Goal: Find contact information: Find contact information

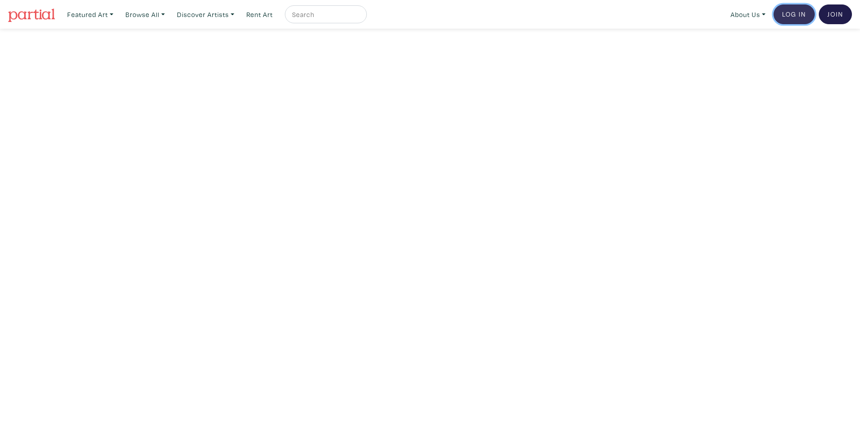
click at [790, 15] on link "Log In" at bounding box center [793, 14] width 41 height 20
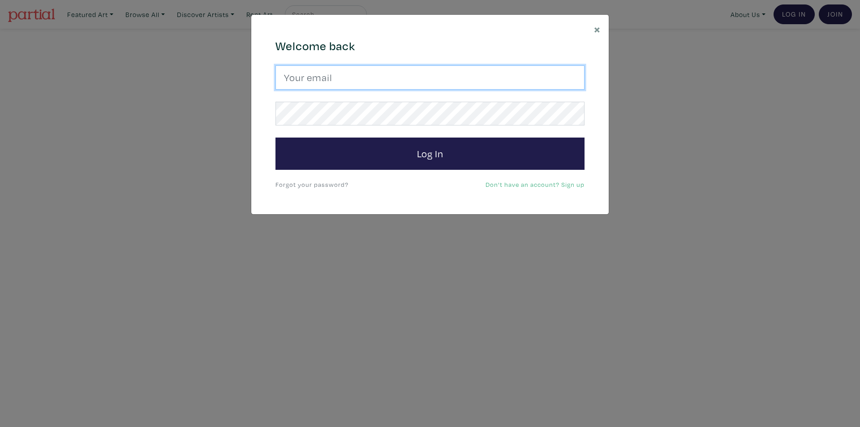
type input "[EMAIL_ADDRESS][DOMAIN_NAME]"
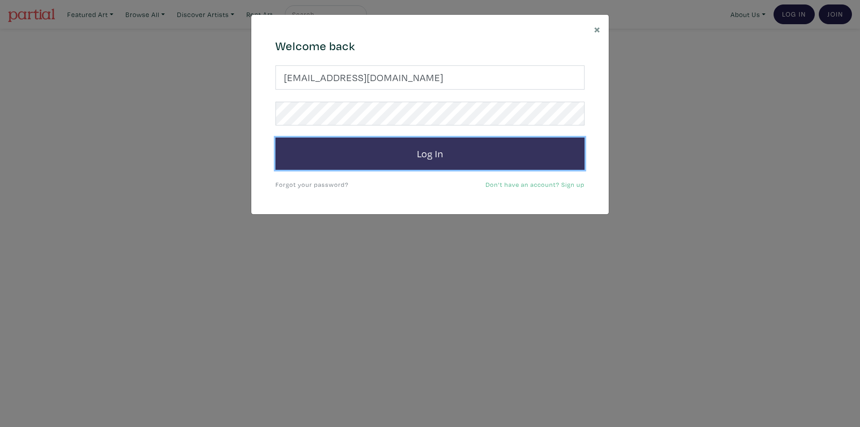
click at [442, 147] on button "Log In" at bounding box center [429, 154] width 309 height 32
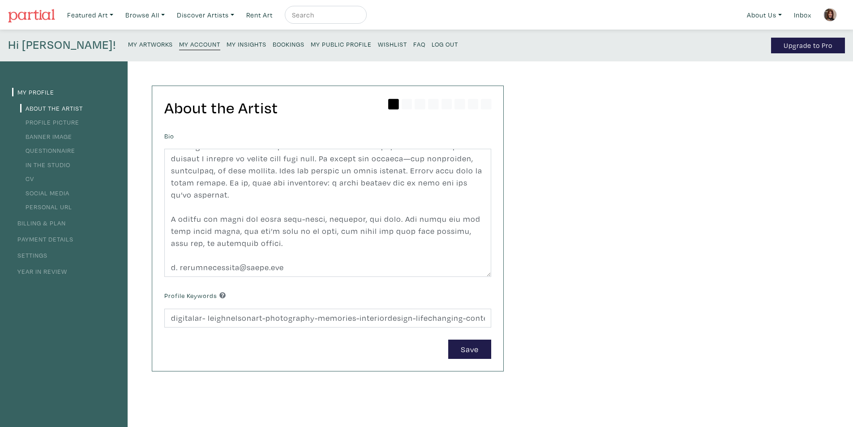
scroll to position [242, 0]
click at [311, 42] on small "My Public Profile" at bounding box center [341, 44] width 61 height 9
click at [273, 43] on small "Bookings" at bounding box center [289, 44] width 32 height 9
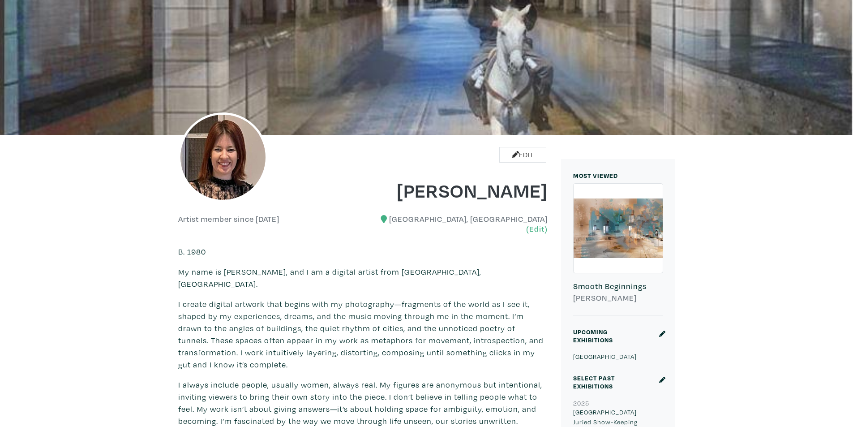
scroll to position [69, 0]
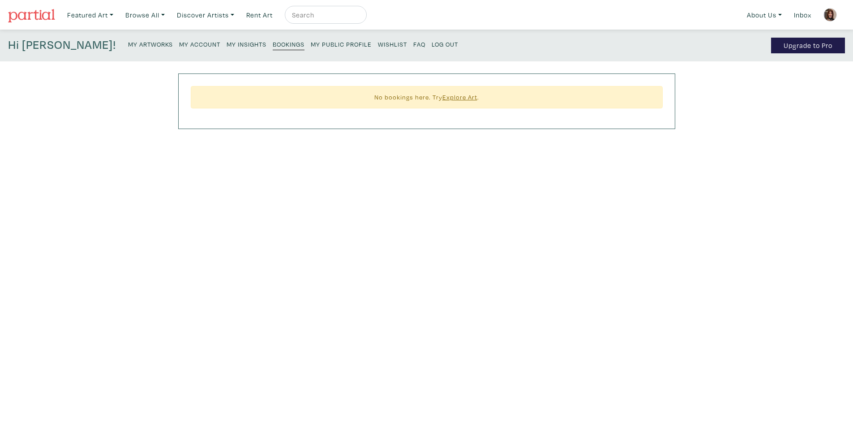
click at [413, 43] on small "FAQ" at bounding box center [419, 44] width 12 height 9
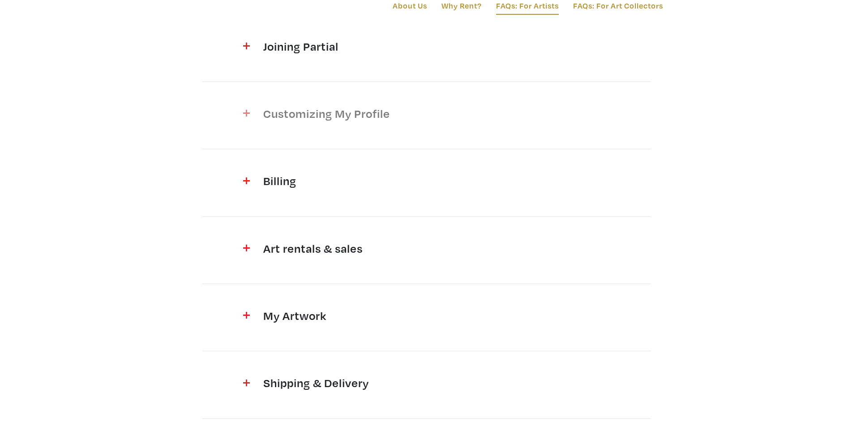
scroll to position [358, 0]
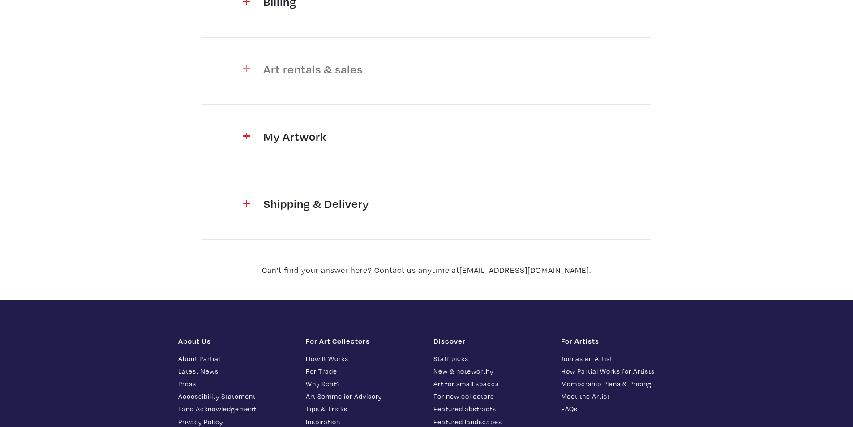
click at [248, 70] on img at bounding box center [246, 68] width 7 height 7
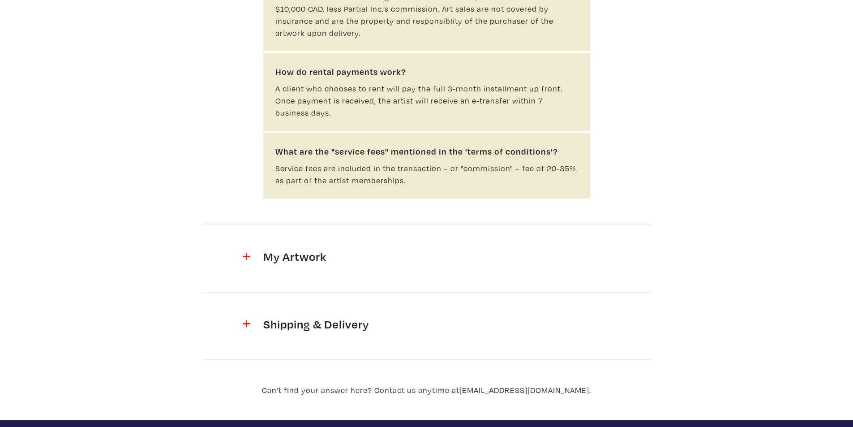
scroll to position [1344, 0]
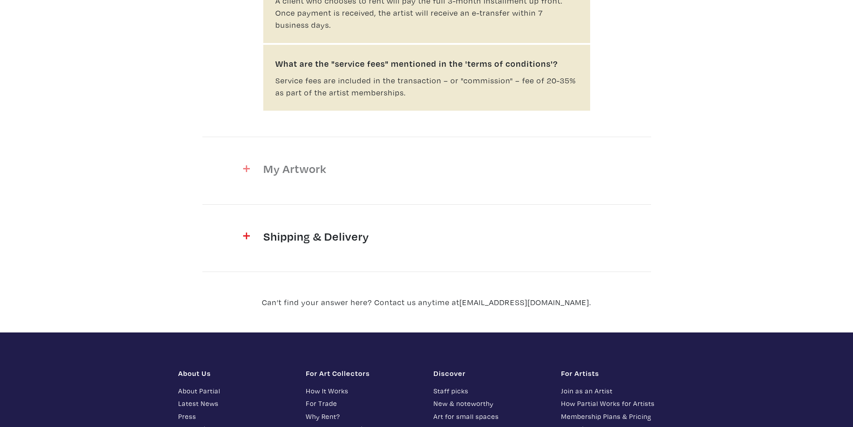
click at [252, 161] on div at bounding box center [235, 170] width 43 height 18
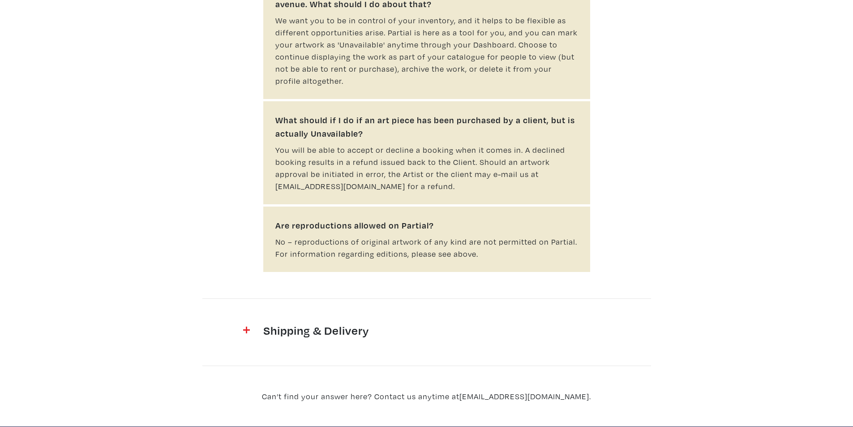
scroll to position [2419, 0]
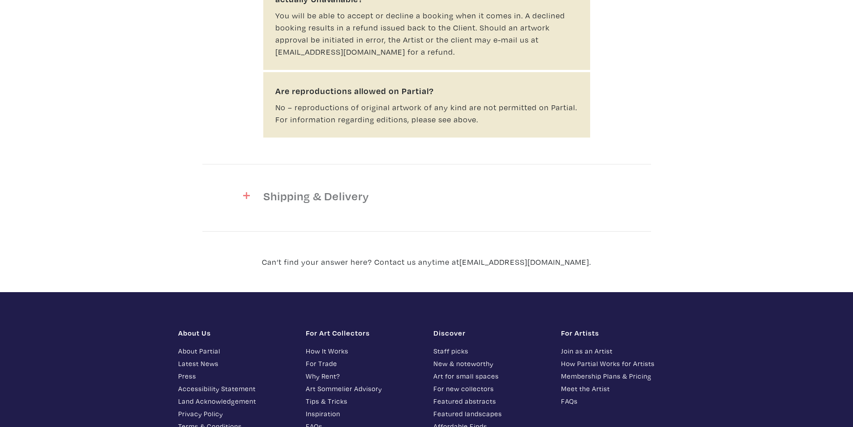
click at [284, 193] on div "Shipping & Delivery" at bounding box center [427, 198] width 340 height 18
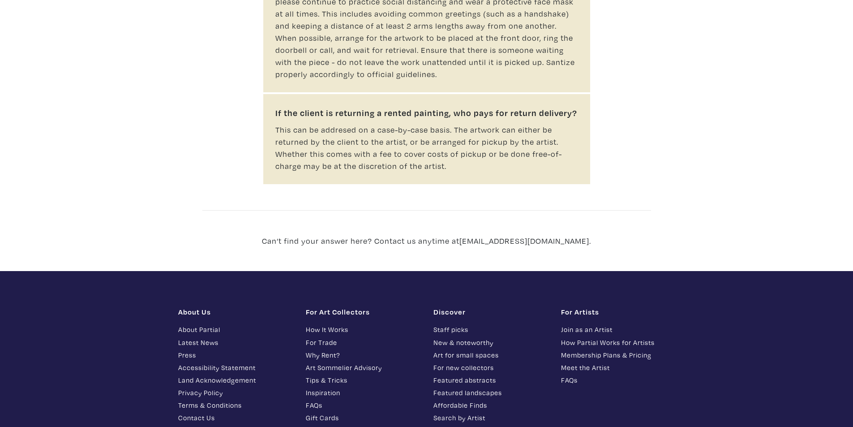
scroll to position [3672, 0]
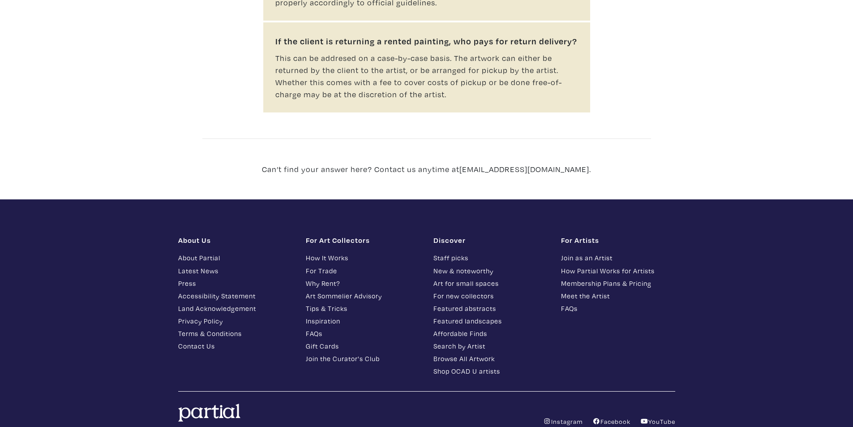
click at [315, 253] on link "How It Works" at bounding box center [363, 258] width 114 height 10
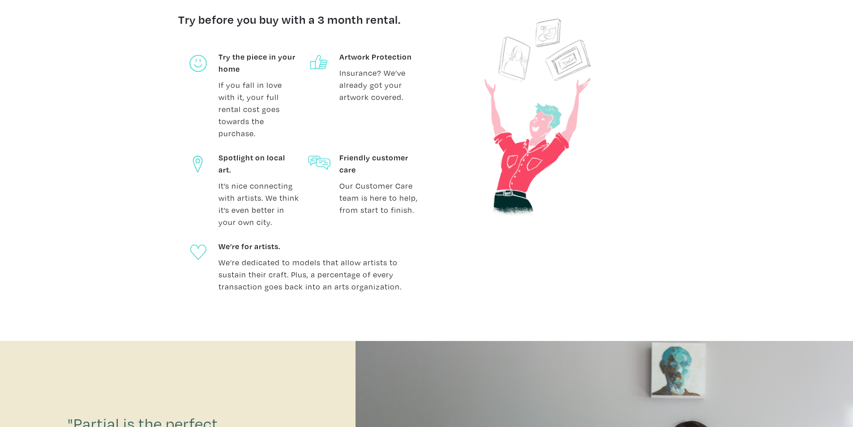
scroll to position [448, 0]
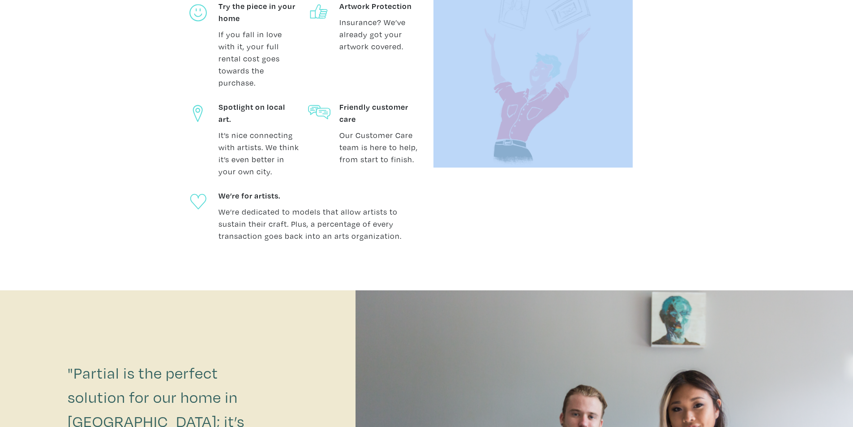
drag, startPoint x: 853, startPoint y: 125, endPoint x: 859, endPoint y: 173, distance: 49.3
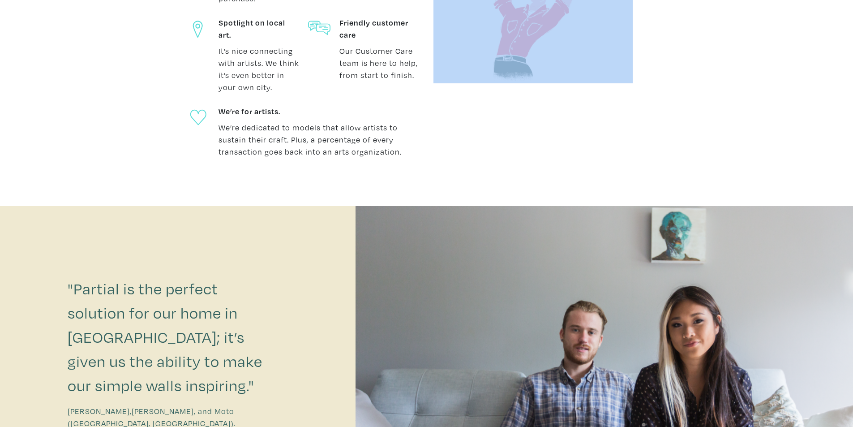
click at [821, 140] on div "Try before you buy with a 3 month rental. Try the piece in your home If you fal…" at bounding box center [426, 29] width 853 height 305
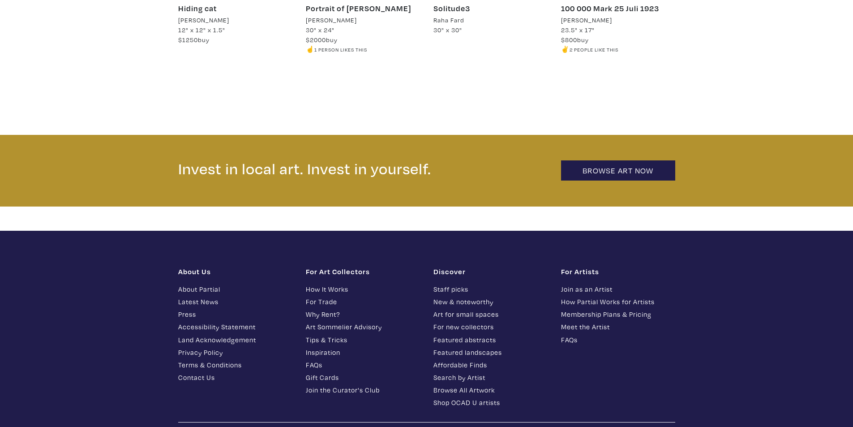
scroll to position [2062, 0]
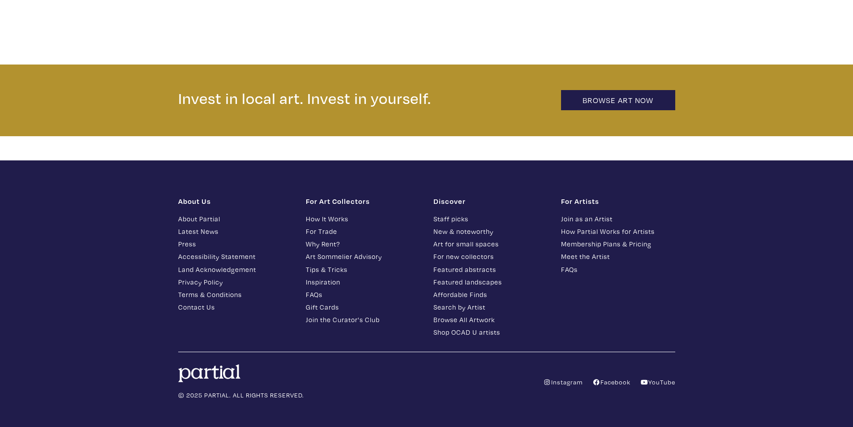
click at [207, 302] on link "Contact Us" at bounding box center [235, 307] width 114 height 10
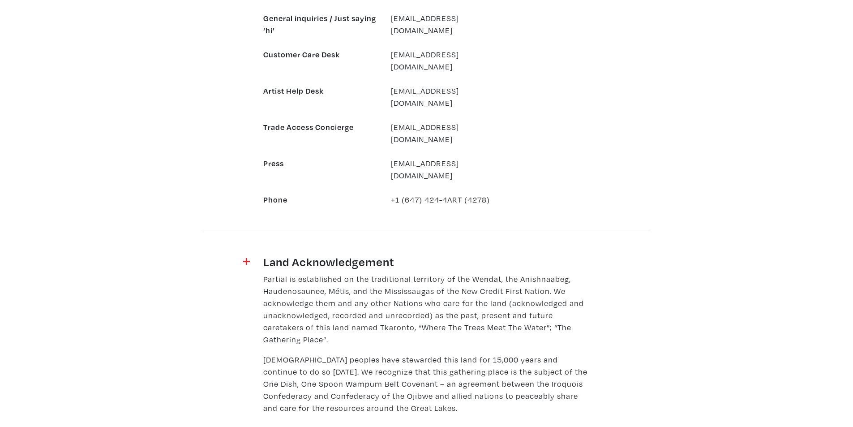
scroll to position [911, 0]
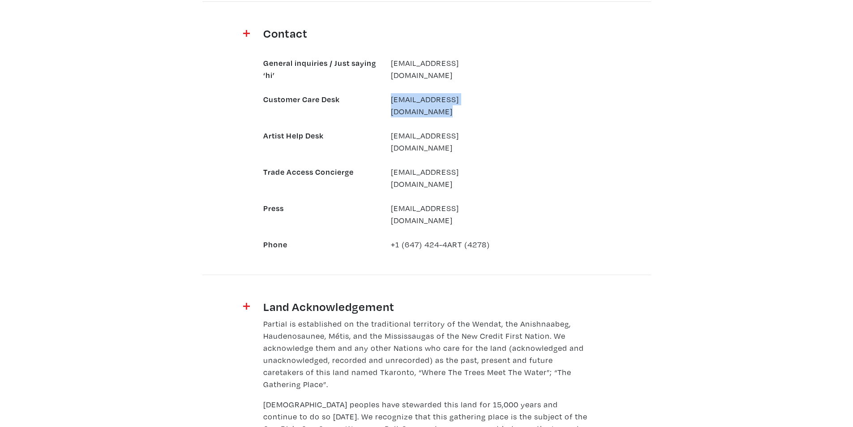
drag, startPoint x: 488, startPoint y: 99, endPoint x: 384, endPoint y: 96, distance: 104.4
click at [384, 96] on div "[EMAIL_ADDRESS][DOMAIN_NAME]" at bounding box center [448, 105] width 128 height 24
copy link "[EMAIL_ADDRESS][DOMAIN_NAME]"
